Goal: Task Accomplishment & Management: Use online tool/utility

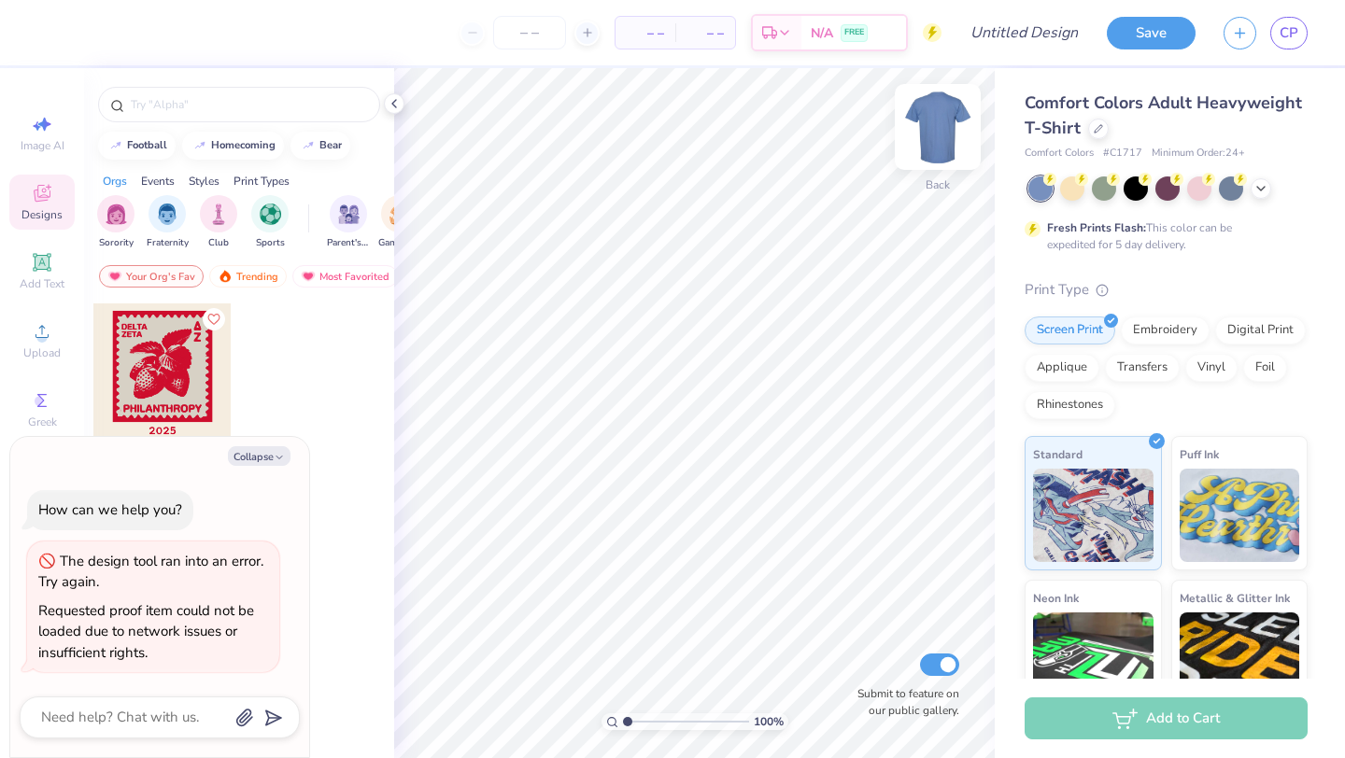
click at [942, 139] on img at bounding box center [937, 127] width 75 height 75
type textarea "x"
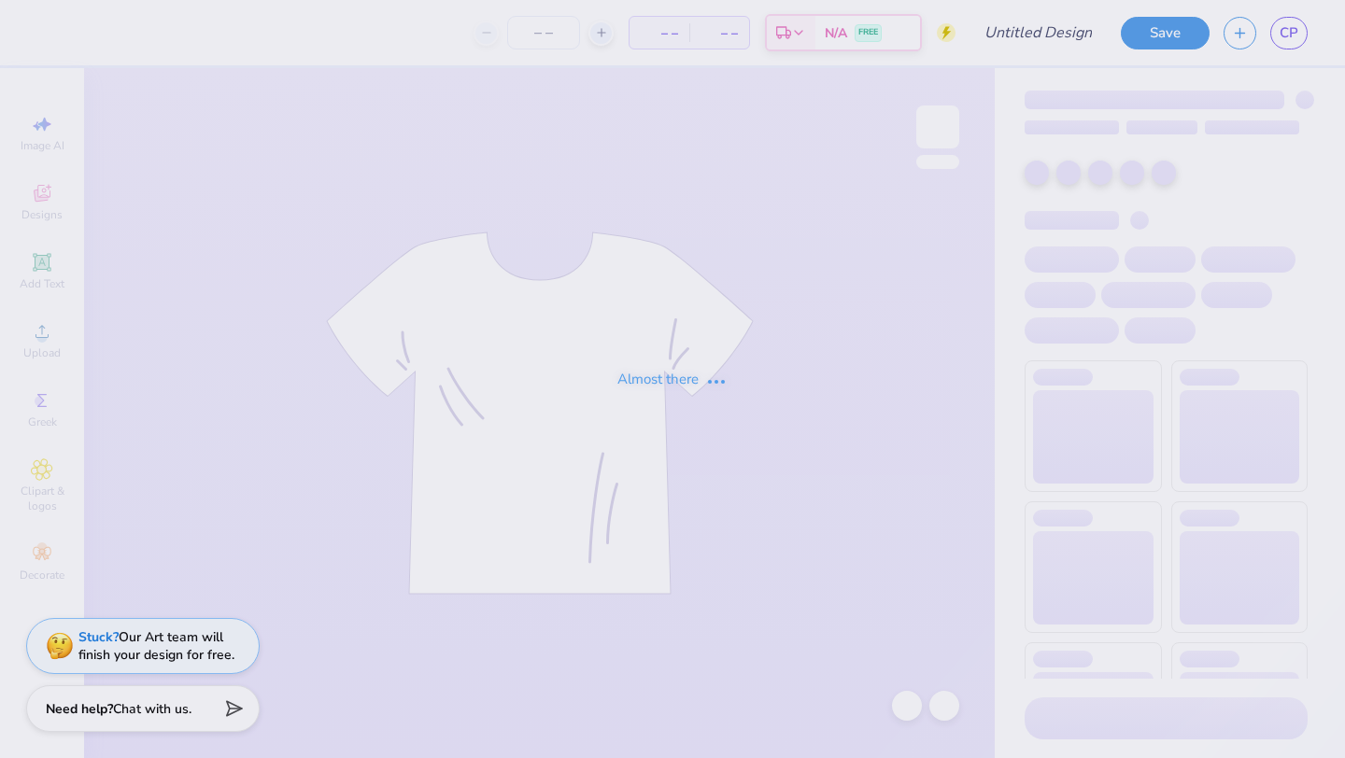
type input "isa merch 1"
type input "35"
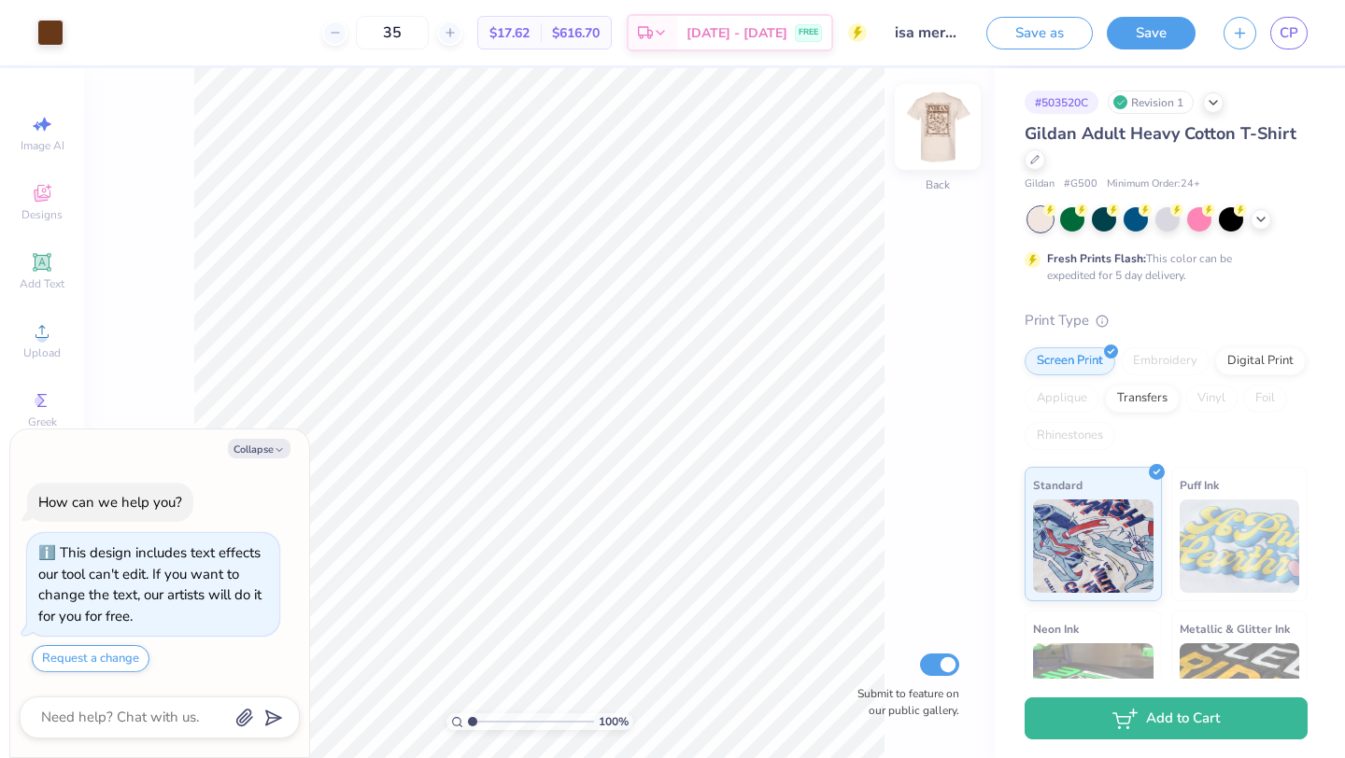
click at [934, 134] on img at bounding box center [937, 127] width 75 height 75
click at [262, 442] on button "Collapse" at bounding box center [259, 449] width 63 height 20
type textarea "x"
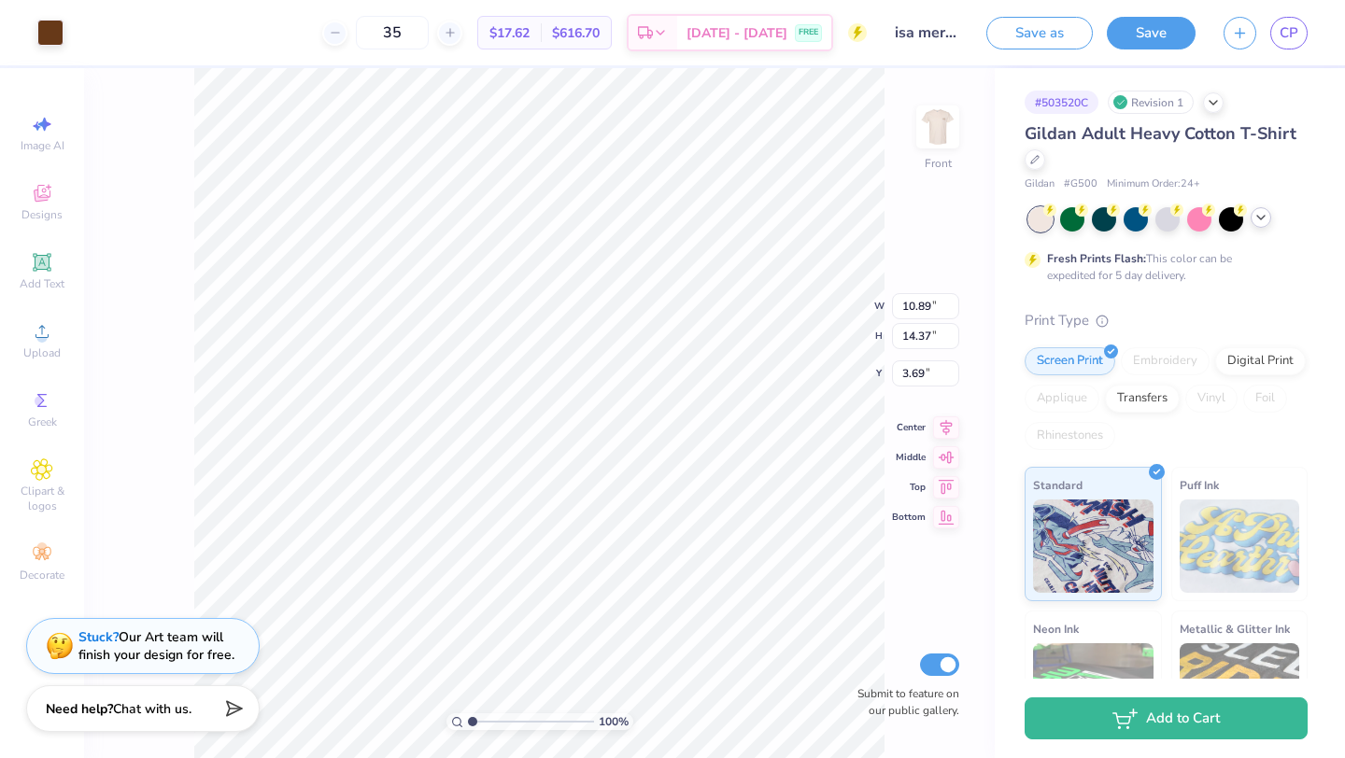
click at [1266, 221] on icon at bounding box center [1261, 217] width 15 height 15
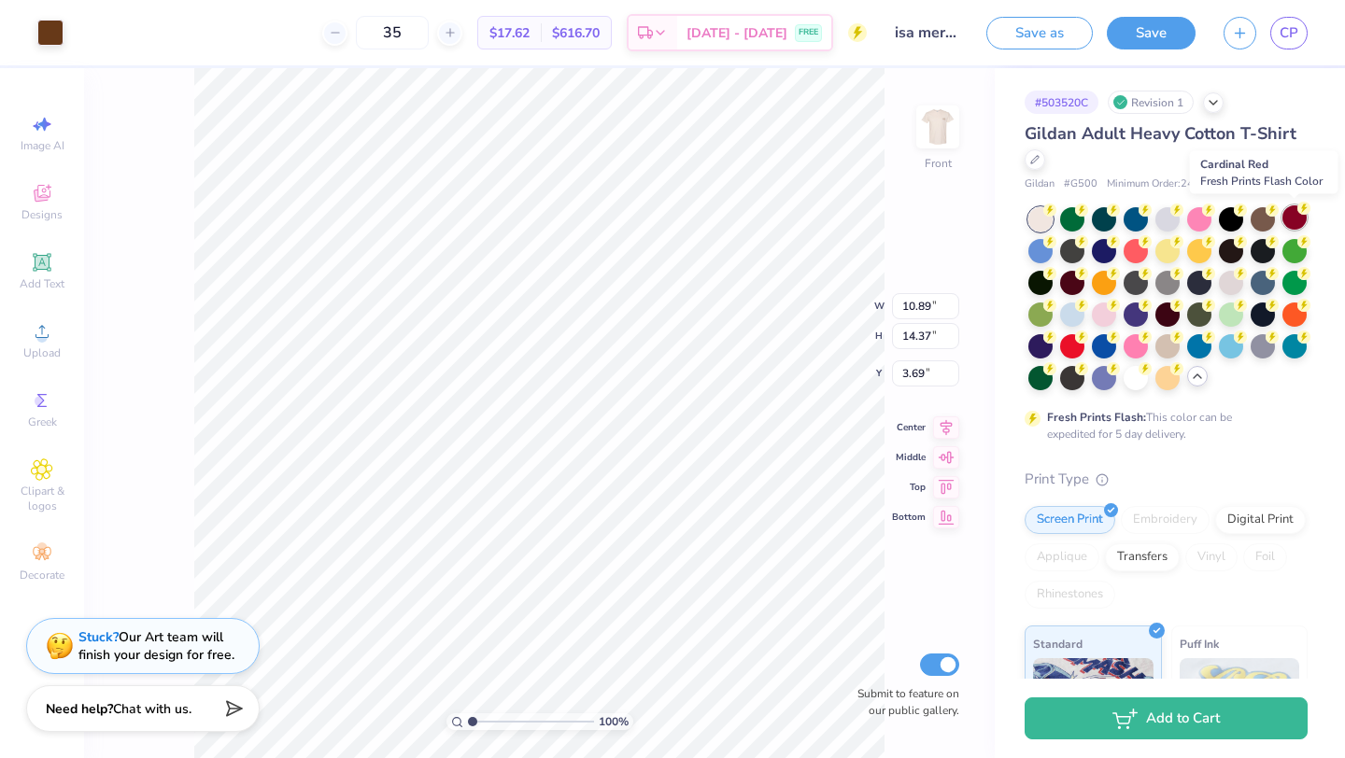
click at [1297, 219] on div at bounding box center [1294, 217] width 24 height 24
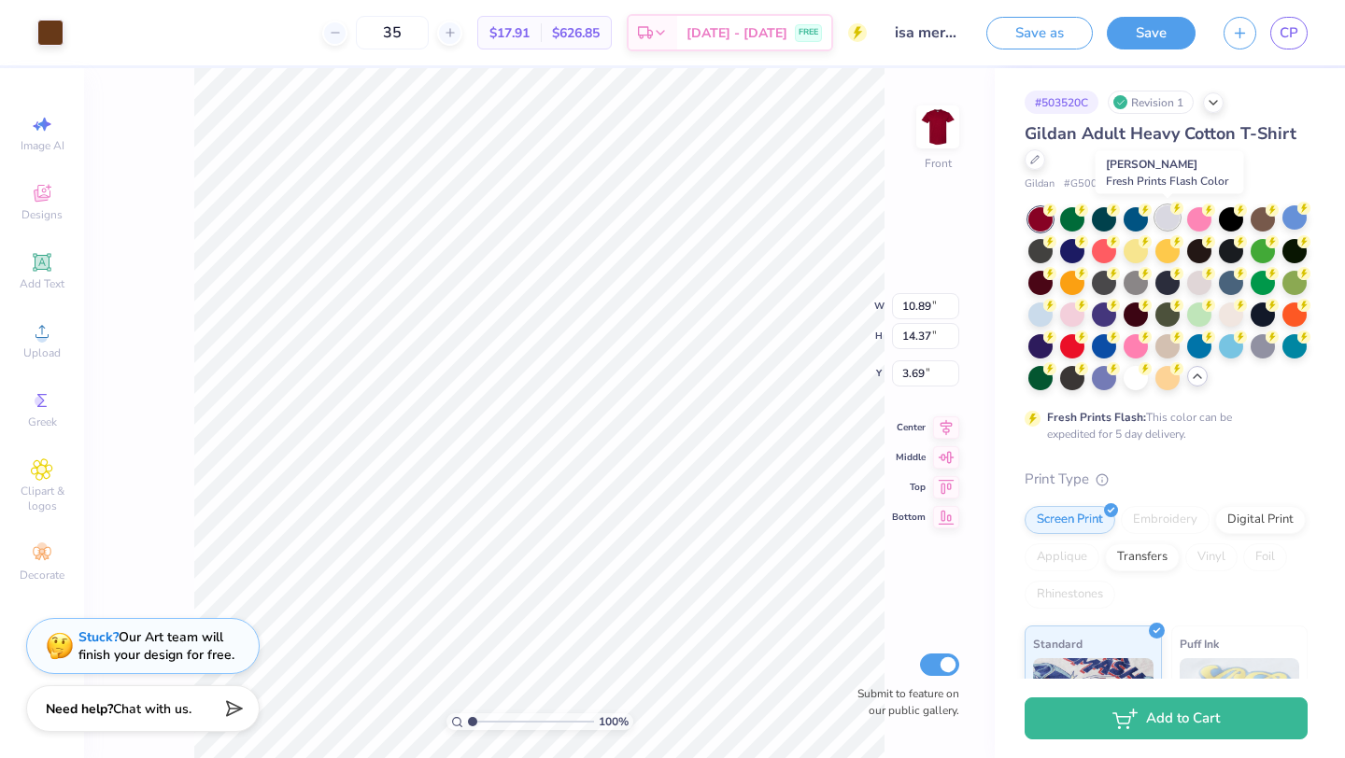
click at [1170, 214] on icon at bounding box center [1176, 208] width 13 height 13
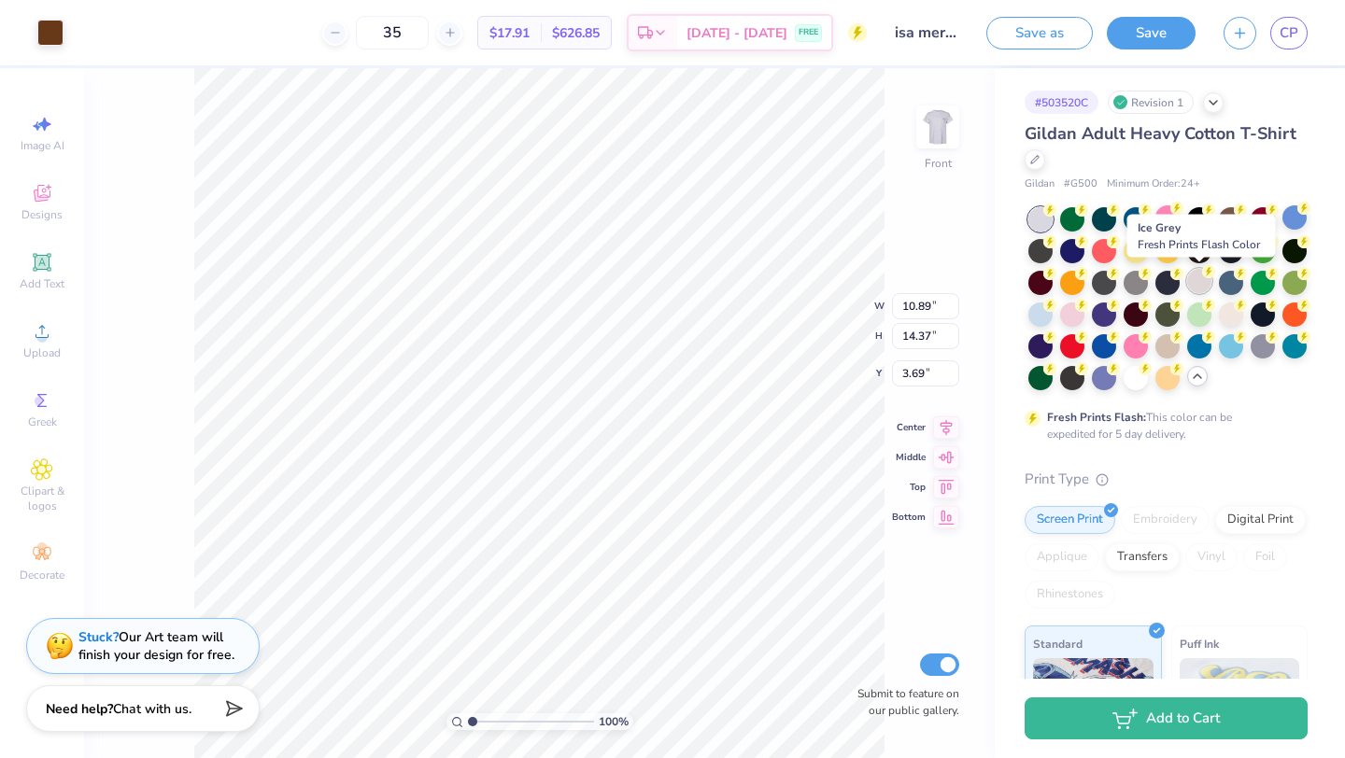
click at [1196, 285] on div at bounding box center [1199, 281] width 24 height 24
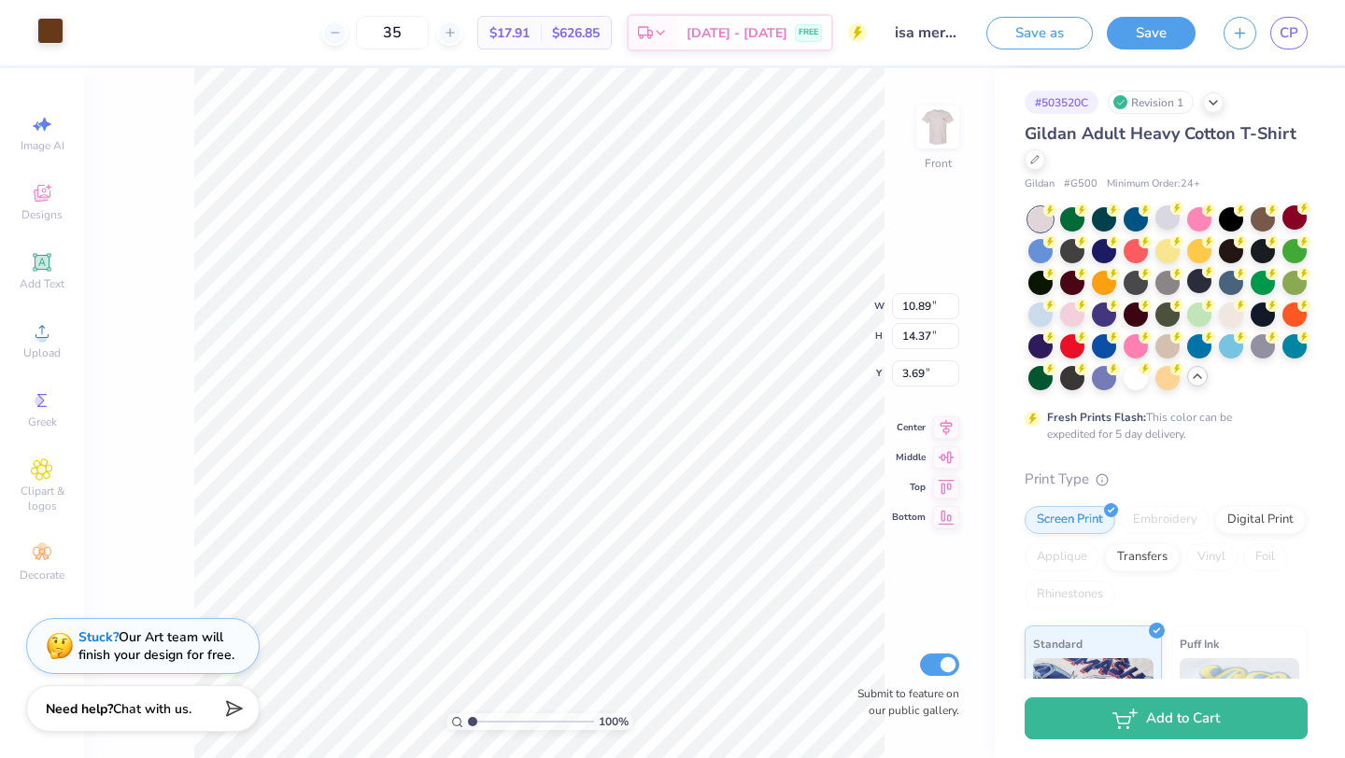
click at [42, 26] on div at bounding box center [50, 31] width 26 height 26
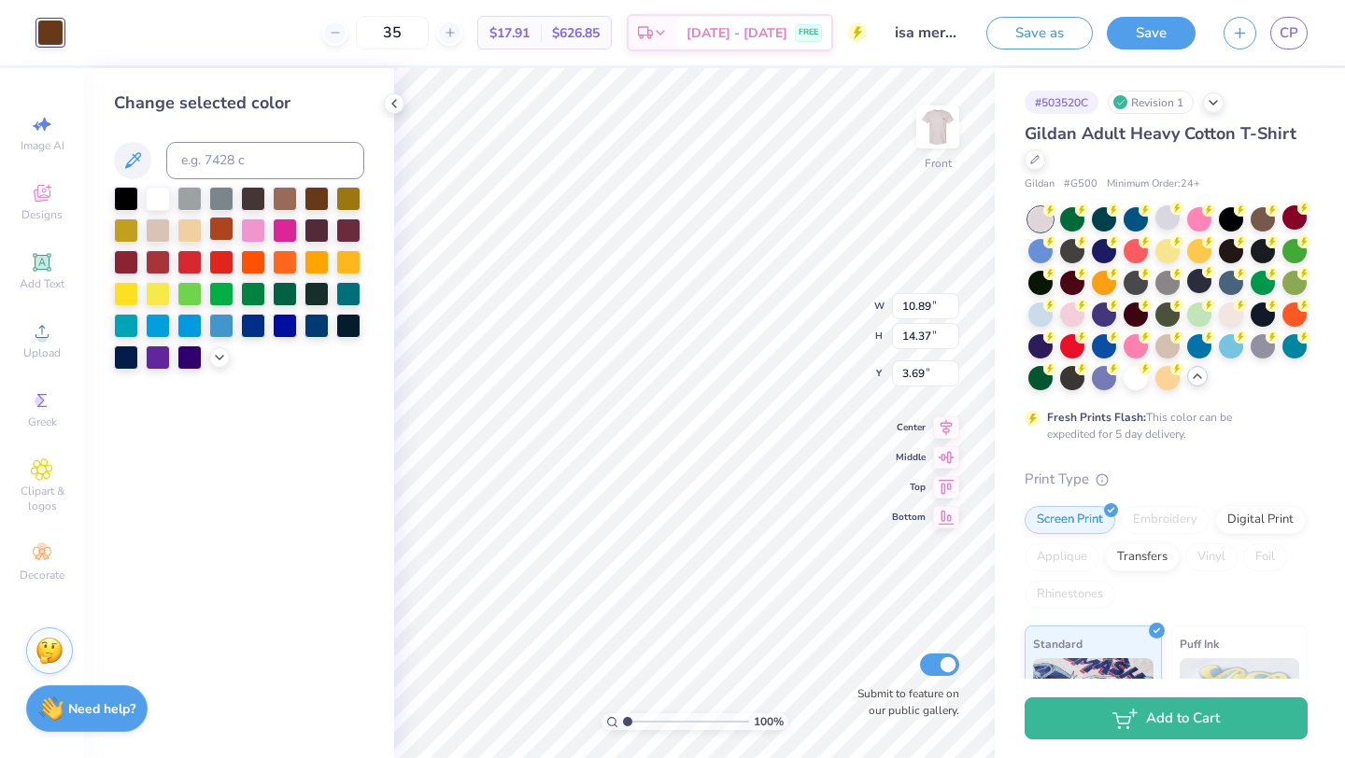
click at [216, 231] on div at bounding box center [221, 229] width 24 height 24
click at [150, 262] on div at bounding box center [158, 260] width 24 height 24
click at [129, 262] on div at bounding box center [126, 260] width 24 height 24
click at [222, 353] on icon at bounding box center [219, 355] width 15 height 15
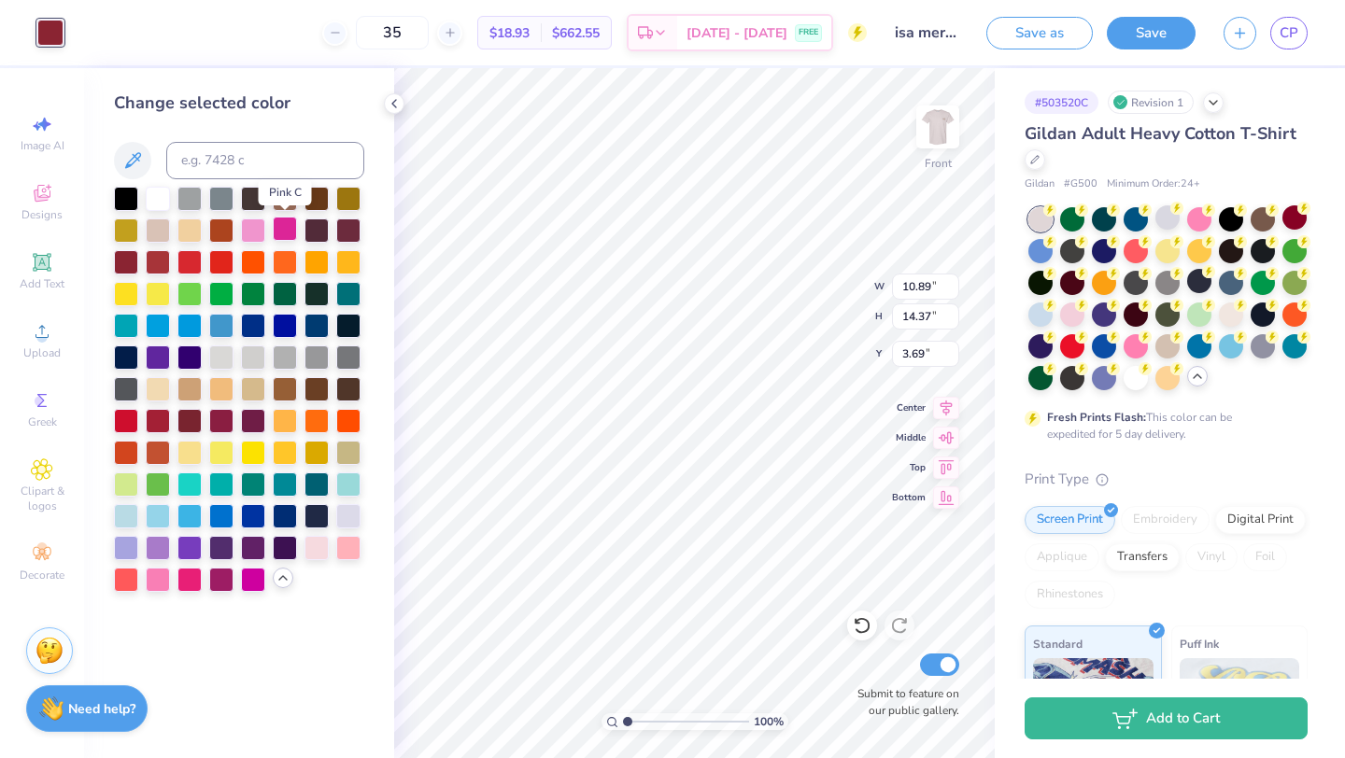
click at [280, 239] on div at bounding box center [285, 229] width 24 height 24
click at [263, 238] on div at bounding box center [253, 229] width 24 height 24
click at [114, 262] on div at bounding box center [126, 260] width 24 height 24
type input "8.20"
type input "1.88"
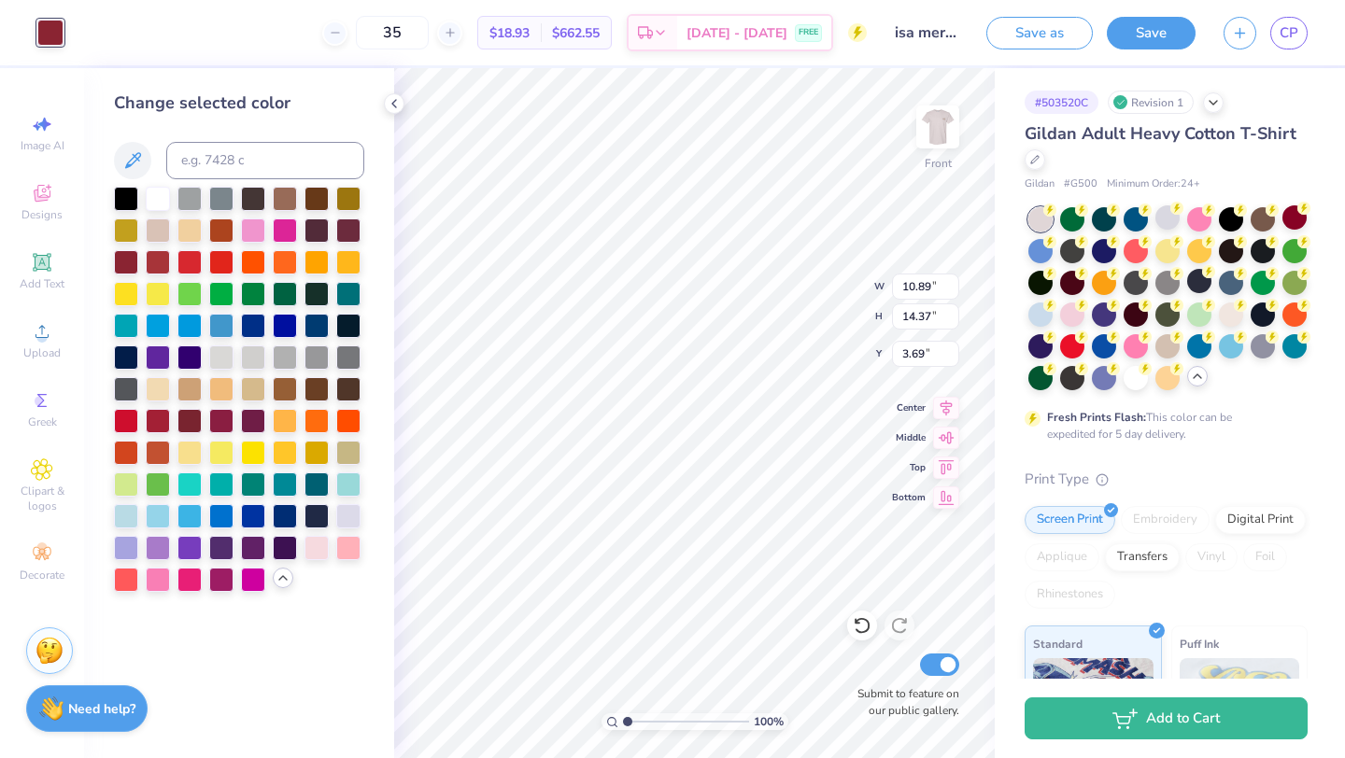
type input "5.08"
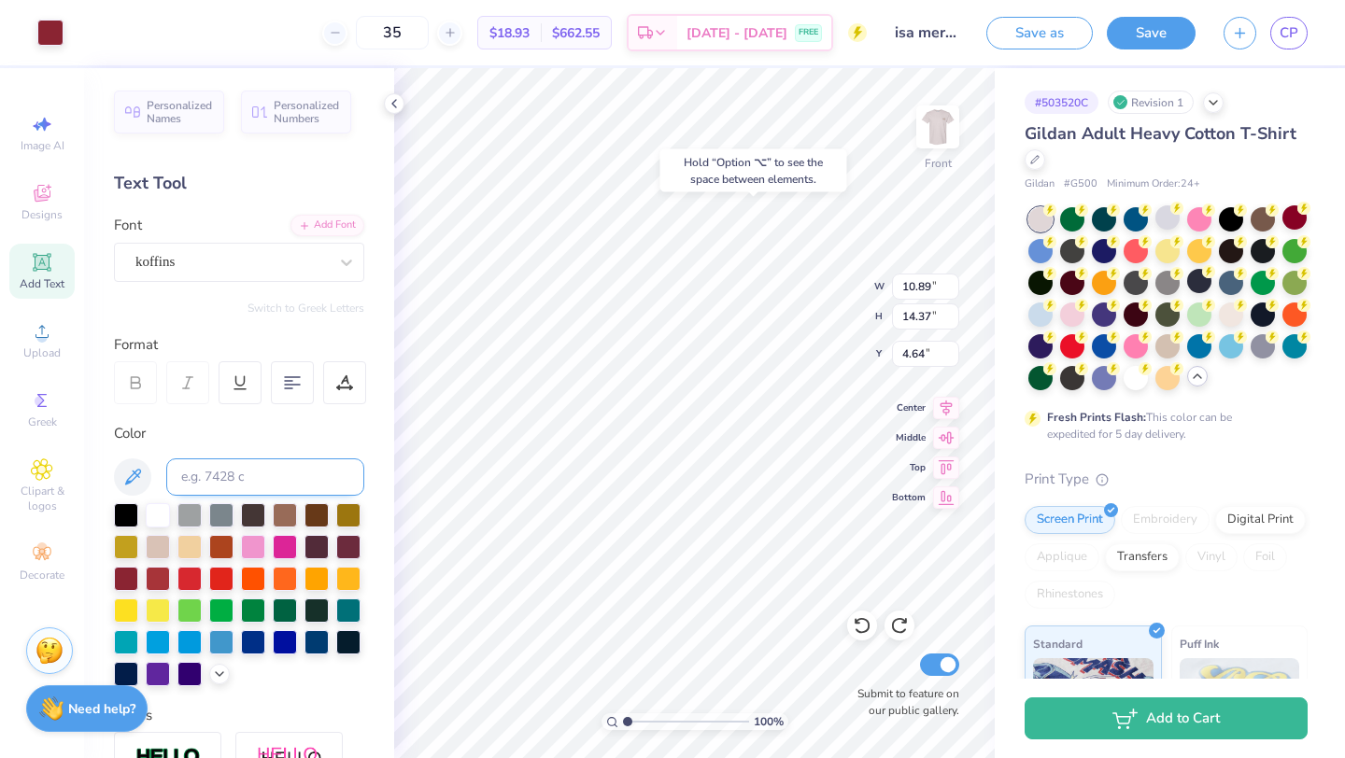
type input "3.70"
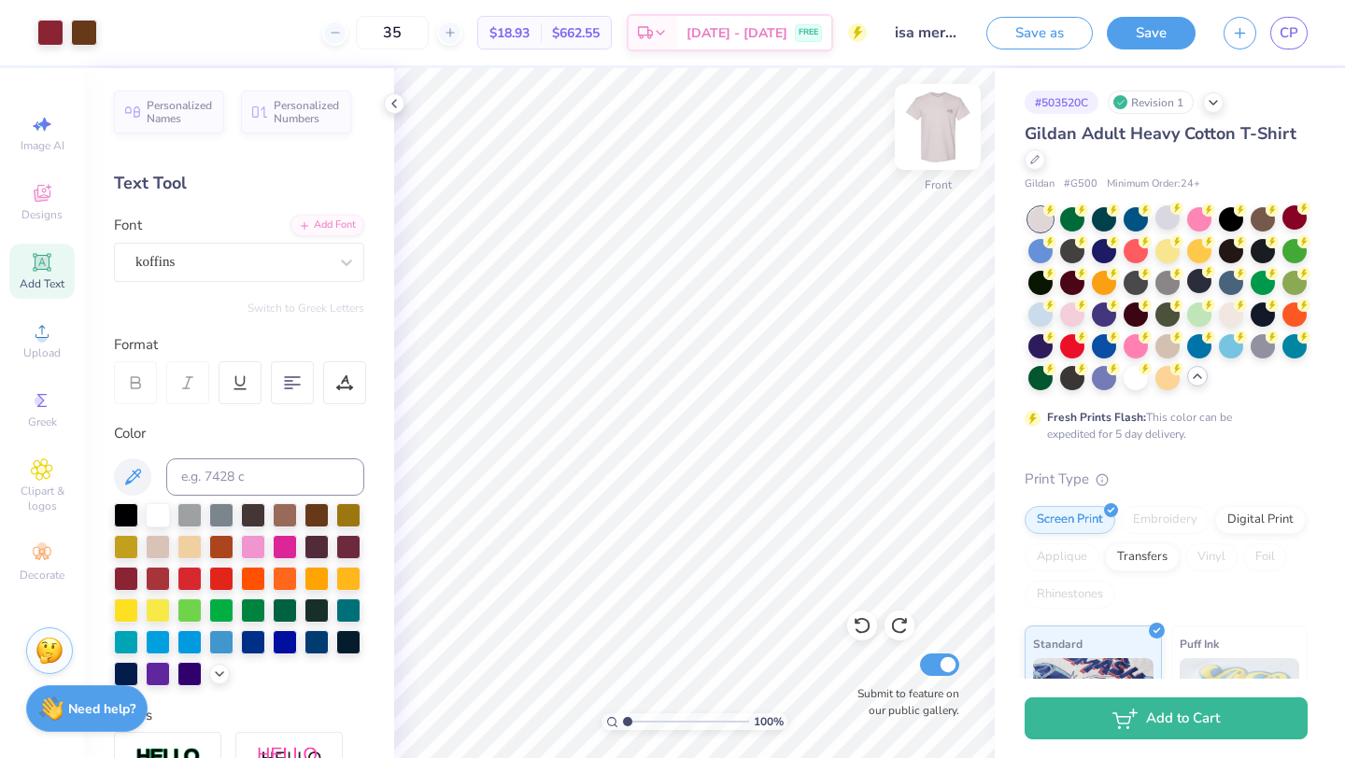
click at [938, 127] on img at bounding box center [937, 127] width 75 height 75
click at [934, 126] on img at bounding box center [937, 127] width 75 height 75
click at [869, 626] on icon at bounding box center [862, 626] width 16 height 17
click at [870, 627] on icon at bounding box center [862, 625] width 19 height 19
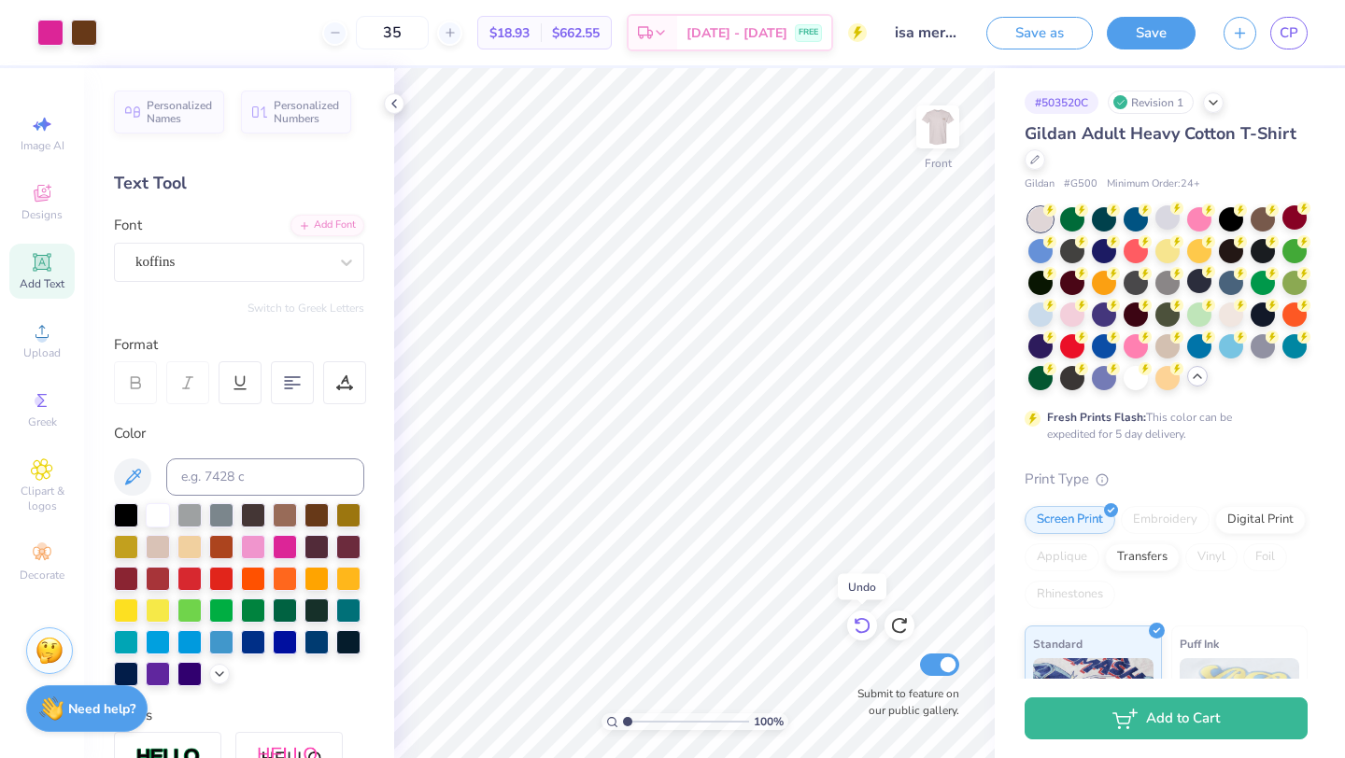
click at [870, 627] on icon at bounding box center [862, 625] width 19 height 19
click at [870, 628] on icon at bounding box center [862, 625] width 19 height 19
click at [400, 99] on icon at bounding box center [394, 103] width 15 height 15
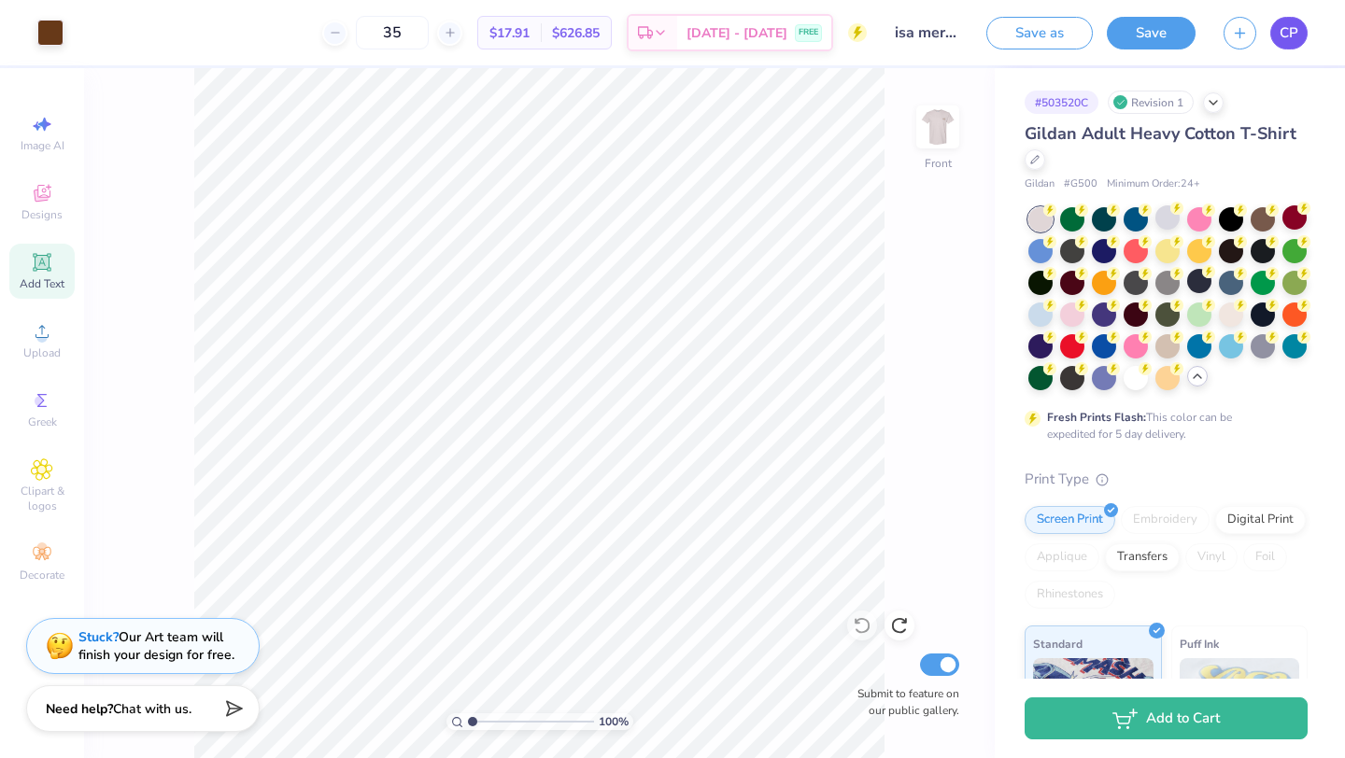
click at [1283, 44] on link "CP" at bounding box center [1288, 33] width 37 height 33
